Goal: Check status: Check status

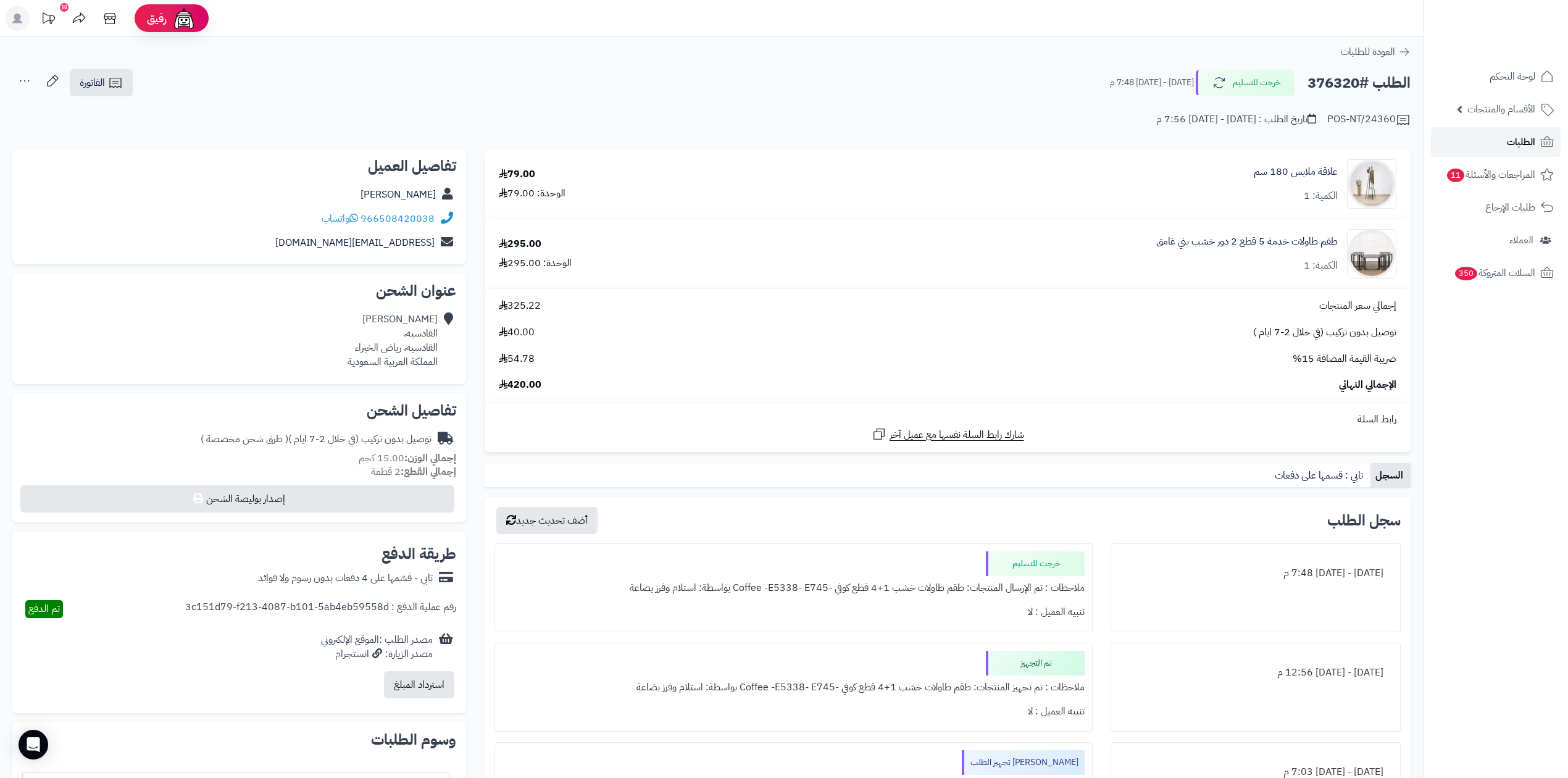
click at [1503, 149] on link "الطلبات" at bounding box center [1496, 142] width 130 height 30
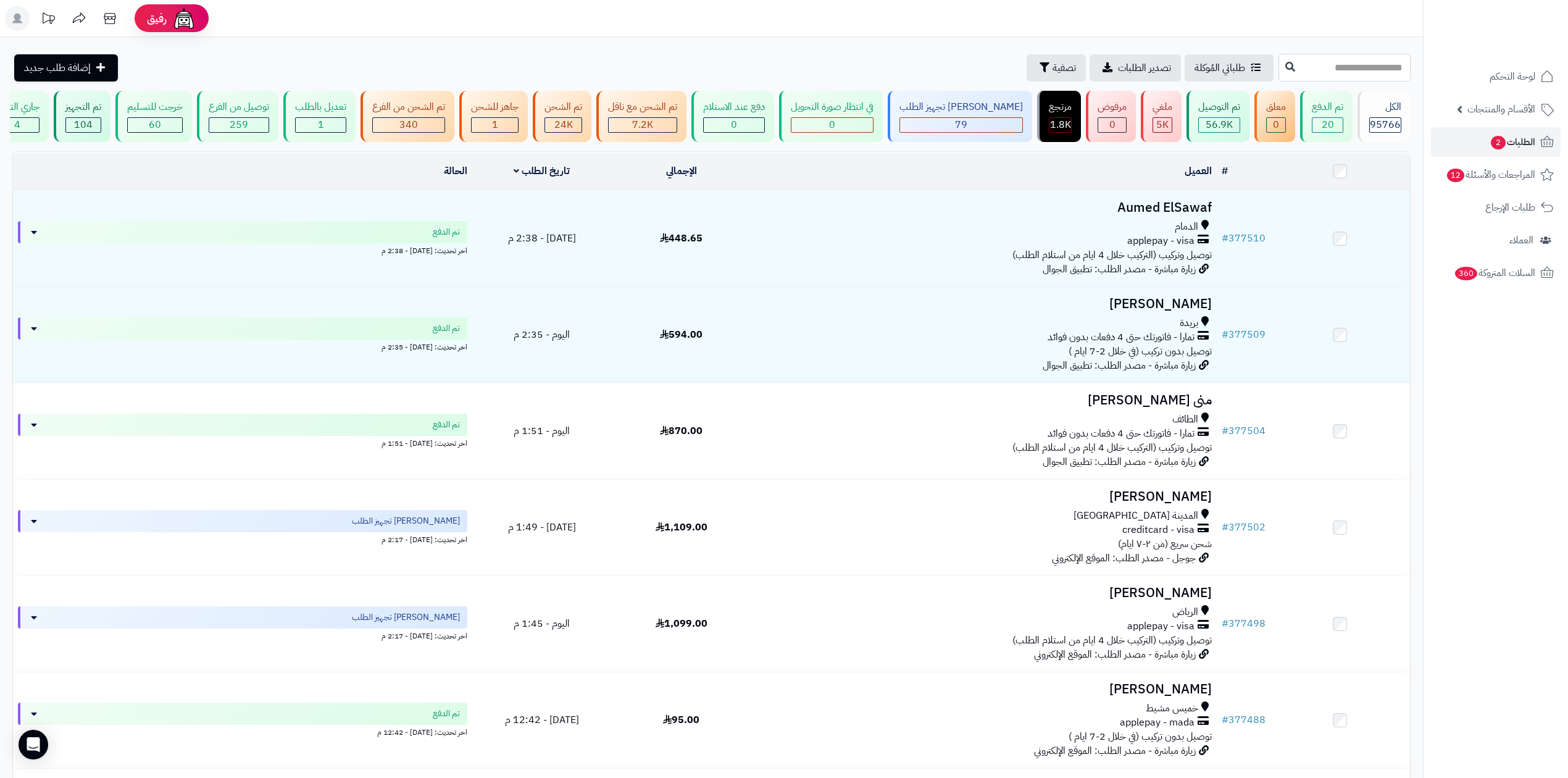
click at [1354, 67] on input "text" at bounding box center [1345, 68] width 132 height 27
type input "******"
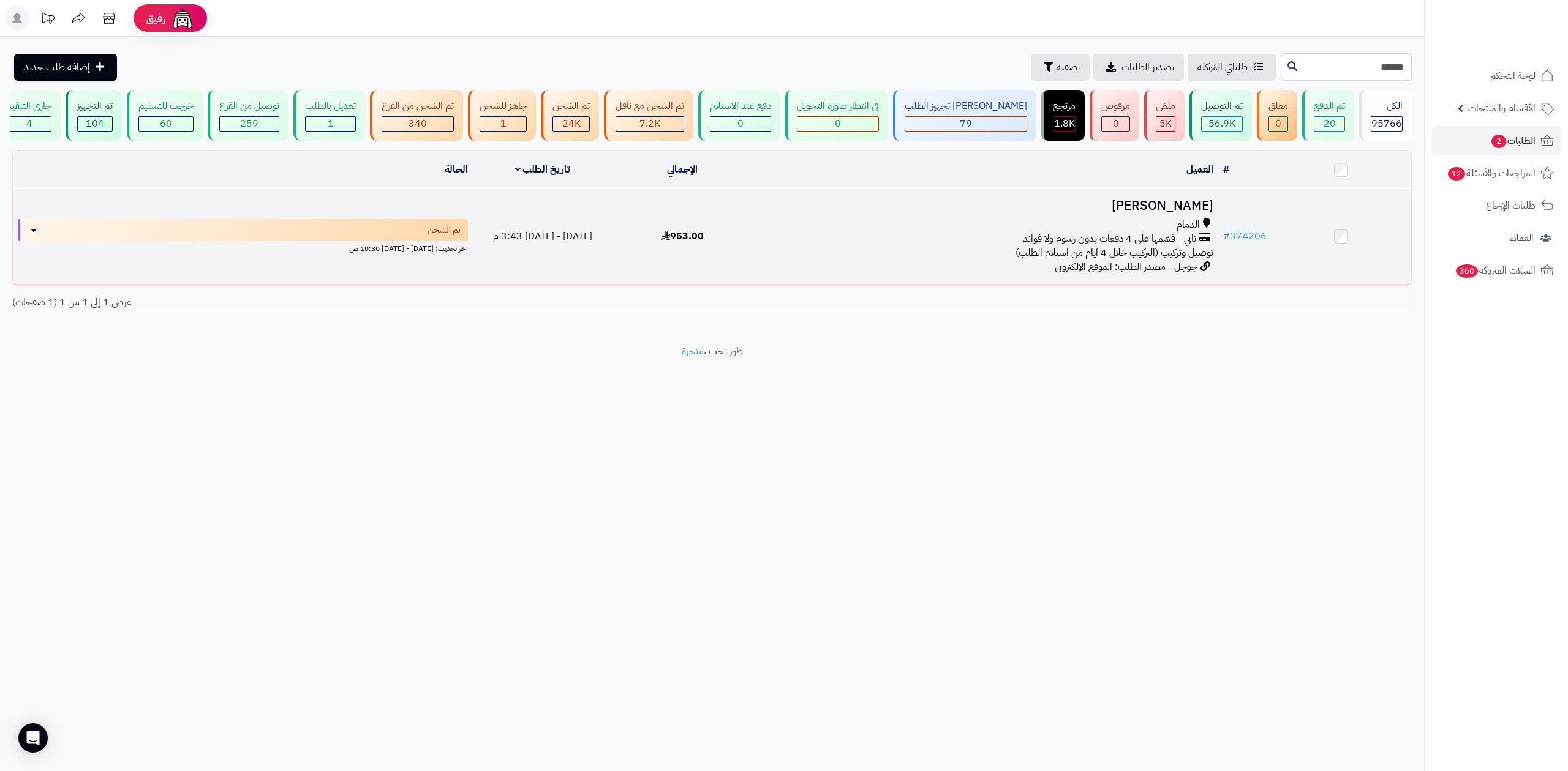
click at [1161, 234] on span "تابي - قسّمها على 4 دفعات بدون رسوم ولا فوائد" at bounding box center [1109, 239] width 174 height 14
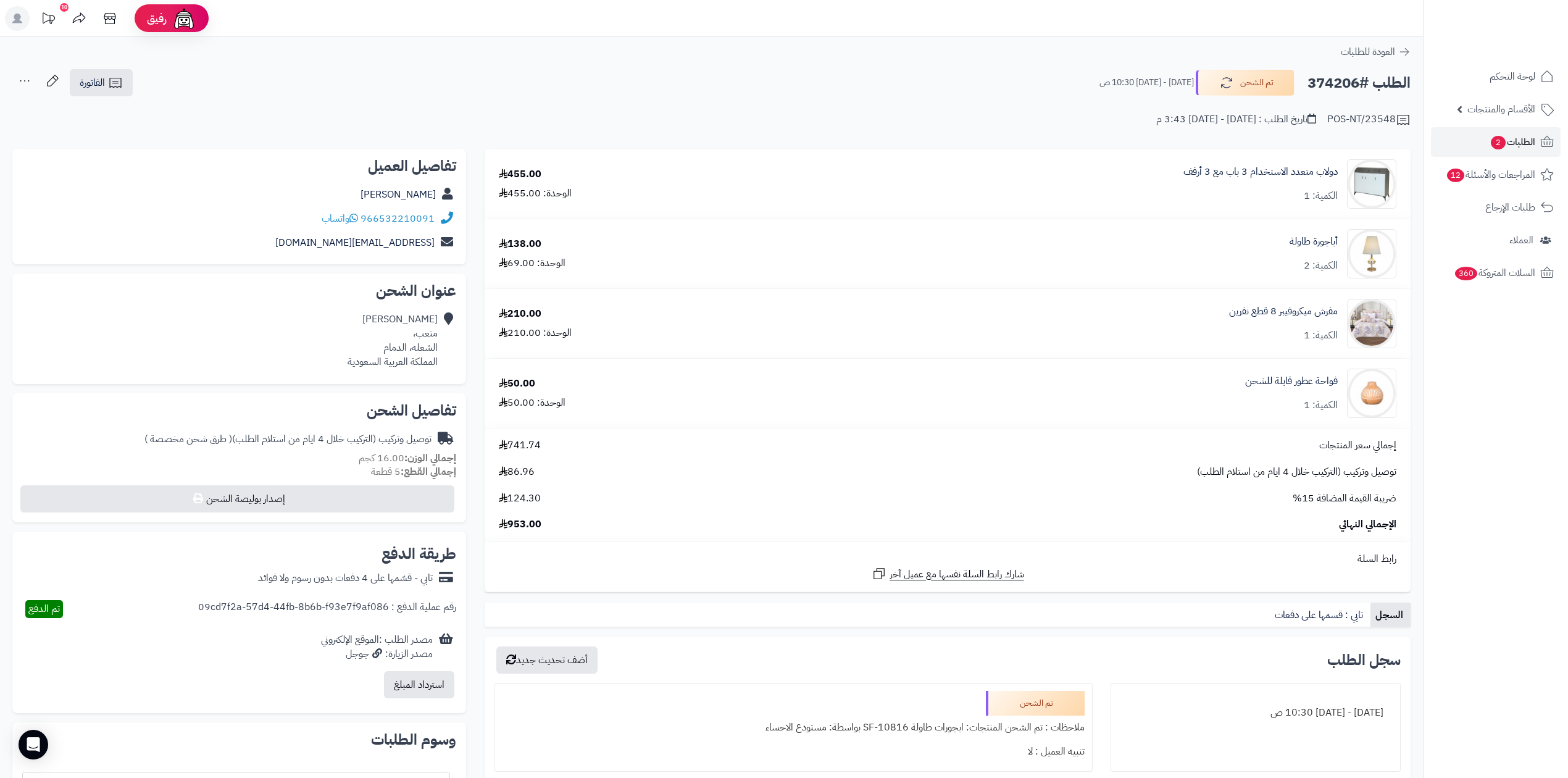
click at [1327, 82] on h2 "الطلب #374206" at bounding box center [1359, 82] width 103 height 25
copy h2 "374206"
